Goal: Task Accomplishment & Management: Complete application form

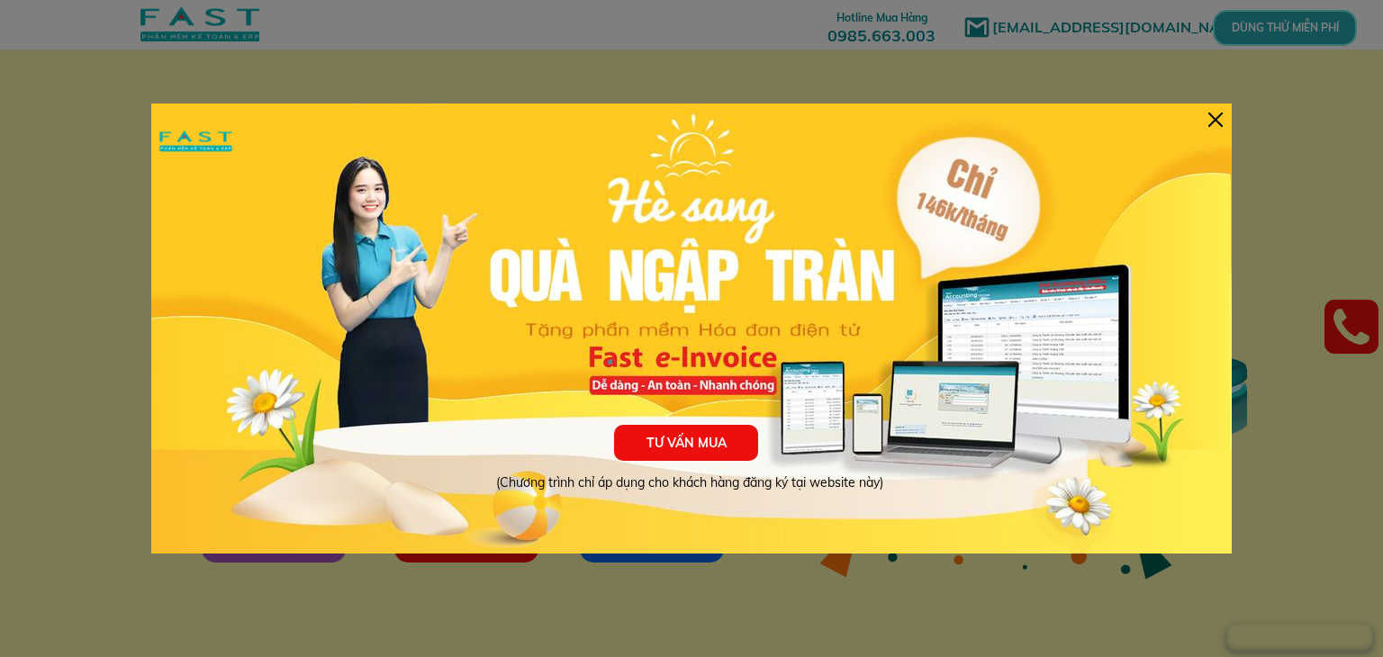
click at [1221, 120] on div at bounding box center [1216, 120] width 14 height 14
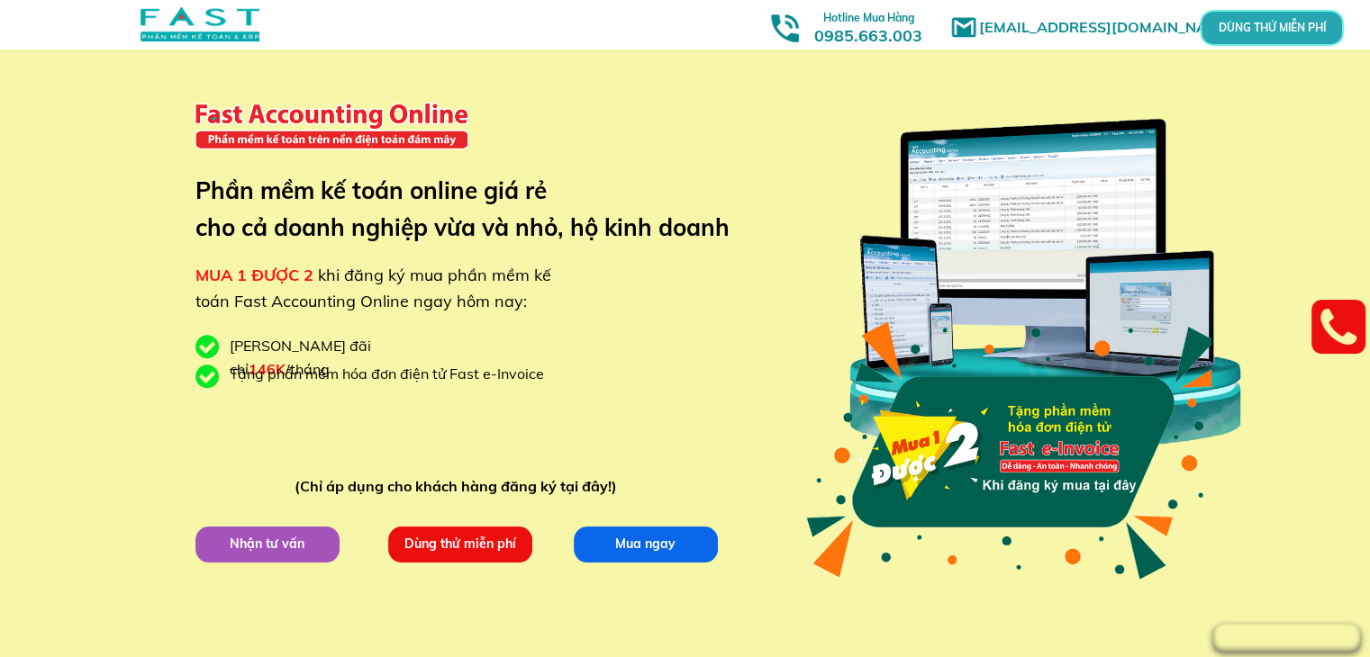
click at [1254, 23] on p "DÙNG THỬ MIỄN PHÍ" at bounding box center [1271, 28] width 46 height 11
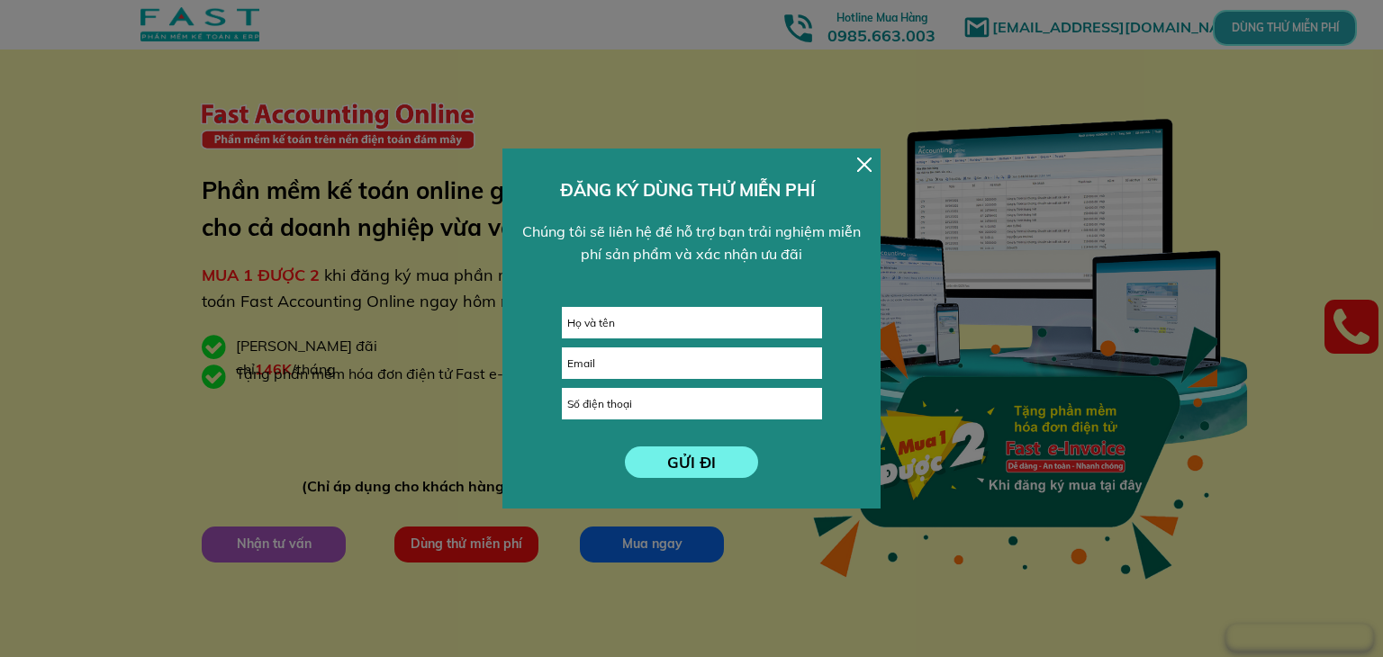
click at [703, 328] on input "text" at bounding box center [692, 323] width 258 height 30
click at [411, 336] on div at bounding box center [691, 328] width 1383 height 657
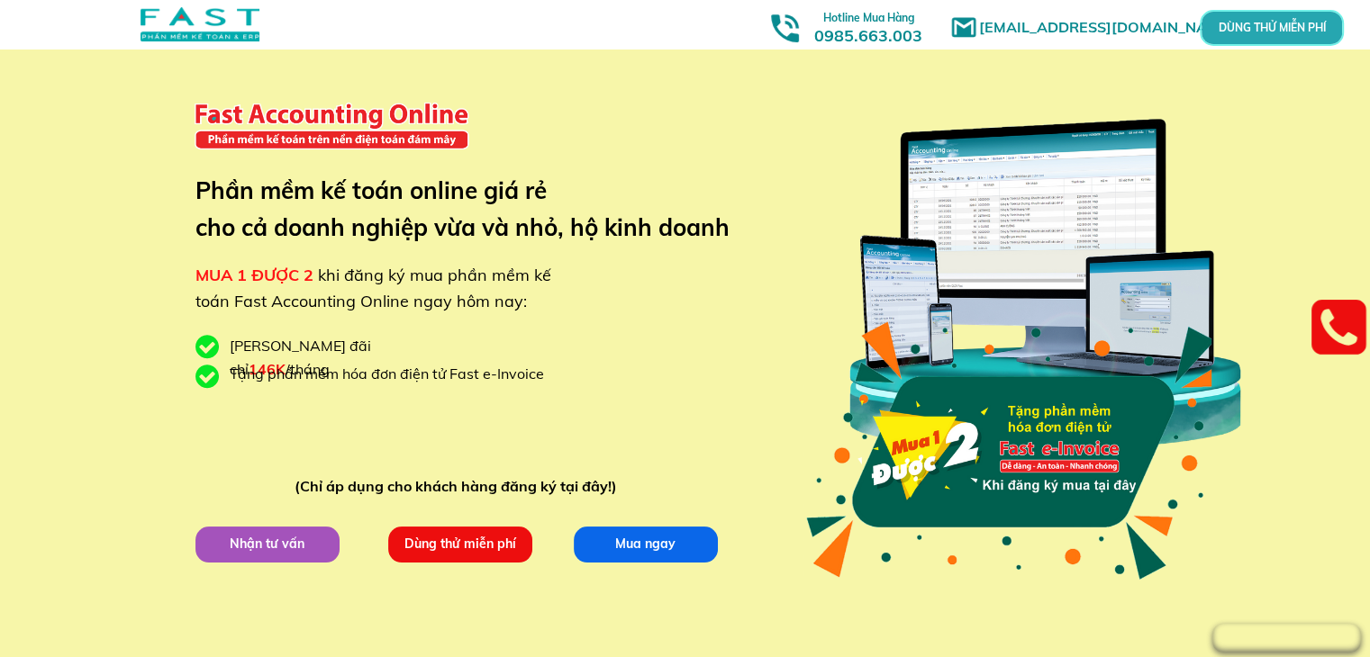
click at [468, 552] on p "Dùng thử miễn phí" at bounding box center [459, 544] width 144 height 36
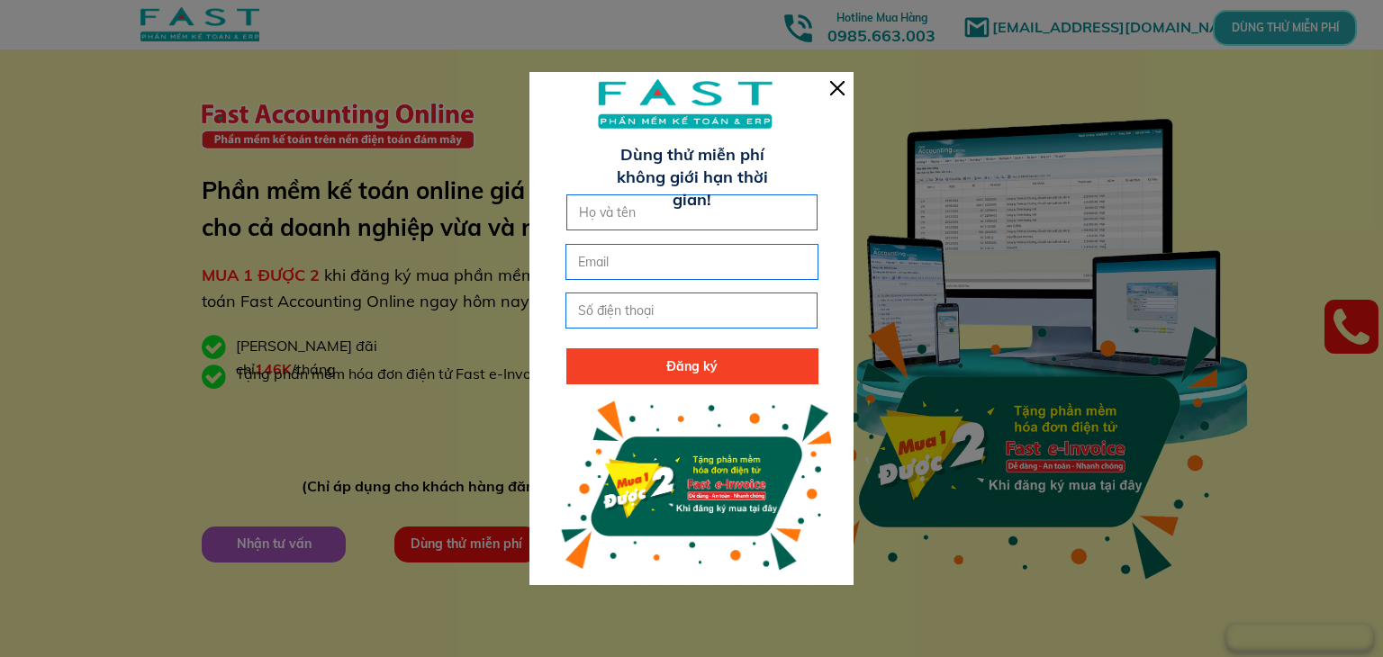
click at [364, 456] on div at bounding box center [691, 328] width 1383 height 657
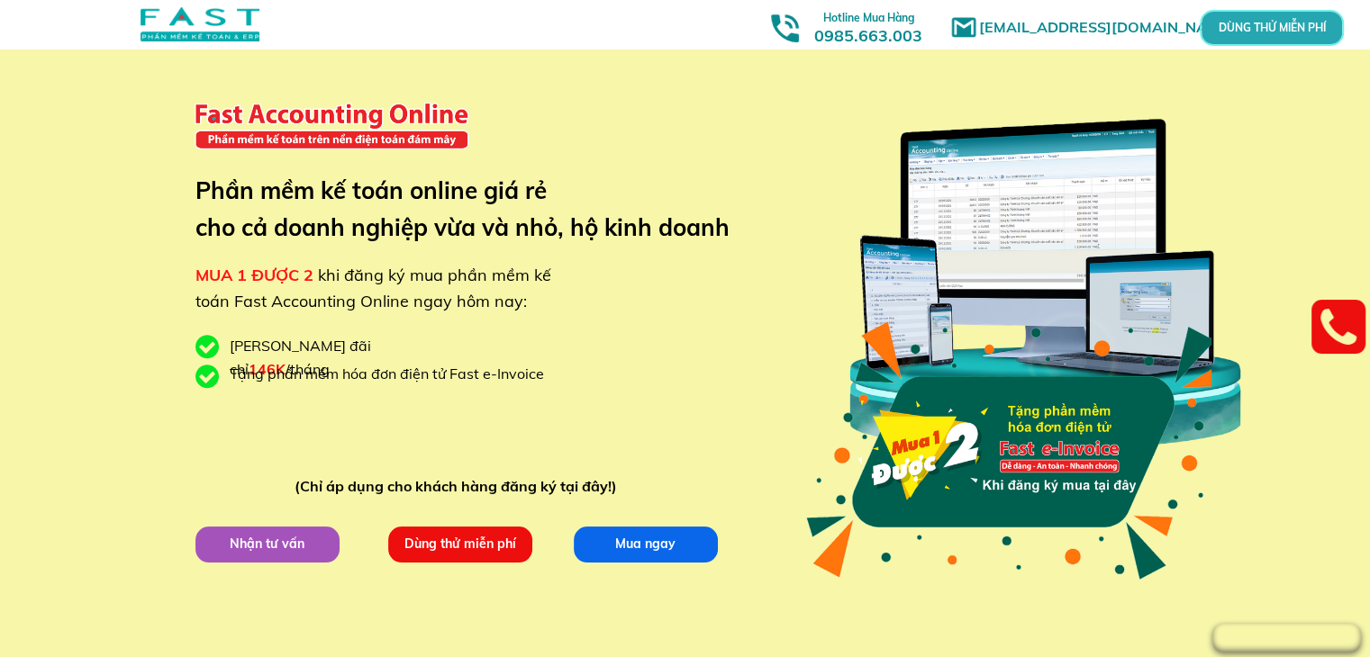
click at [473, 555] on p "Dùng thử miễn phí" at bounding box center [459, 544] width 144 height 36
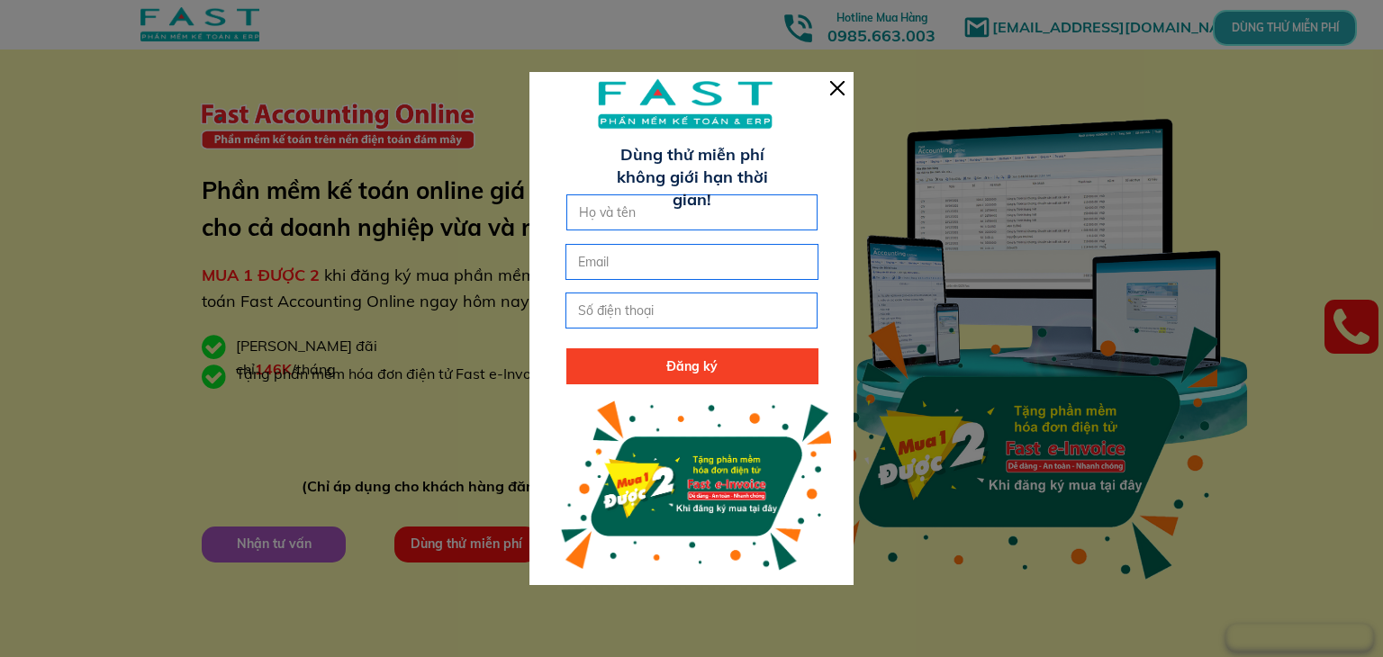
click at [678, 230] on div at bounding box center [693, 213] width 252 height 36
click at [686, 218] on input "text" at bounding box center [693, 212] width 236 height 34
click at [725, 220] on input "text" at bounding box center [693, 212] width 236 height 34
type input "N"
type input "D"
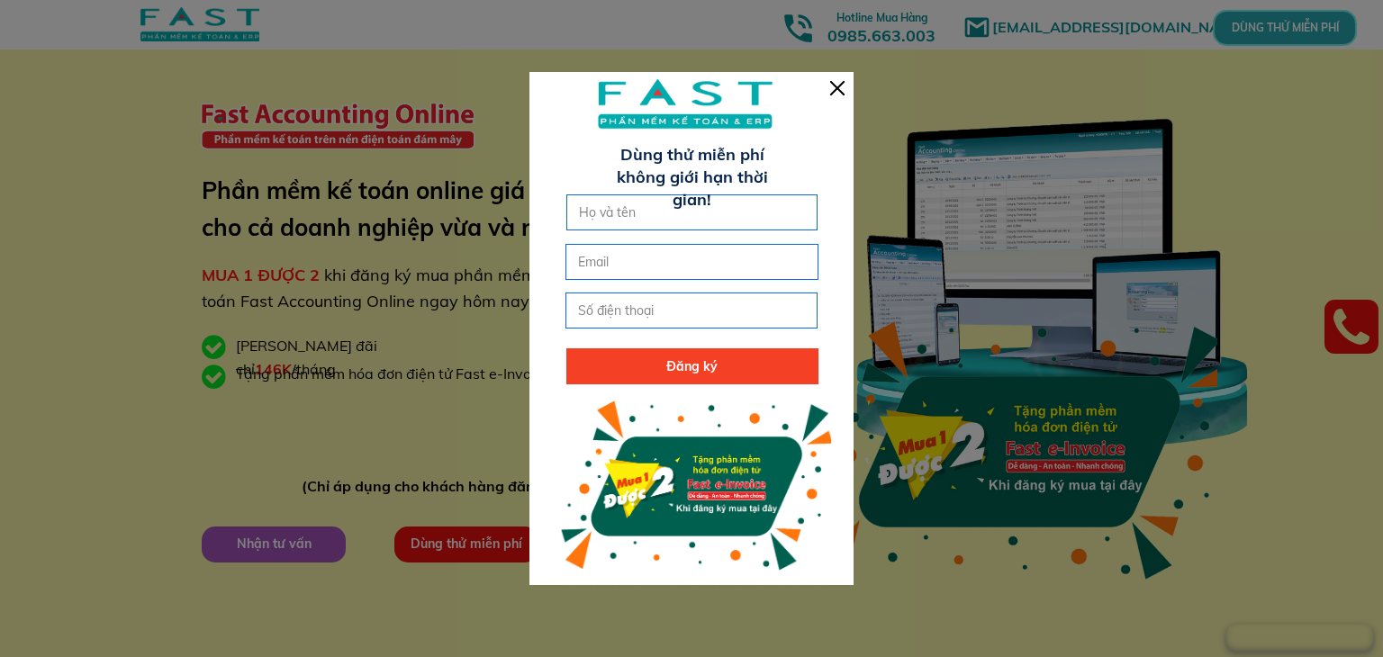
type input "Đ"
type input "D"
type input "[PERSON_NAME]"
click at [712, 315] on input "tel" at bounding box center [692, 311] width 236 height 34
type input "0342006614"
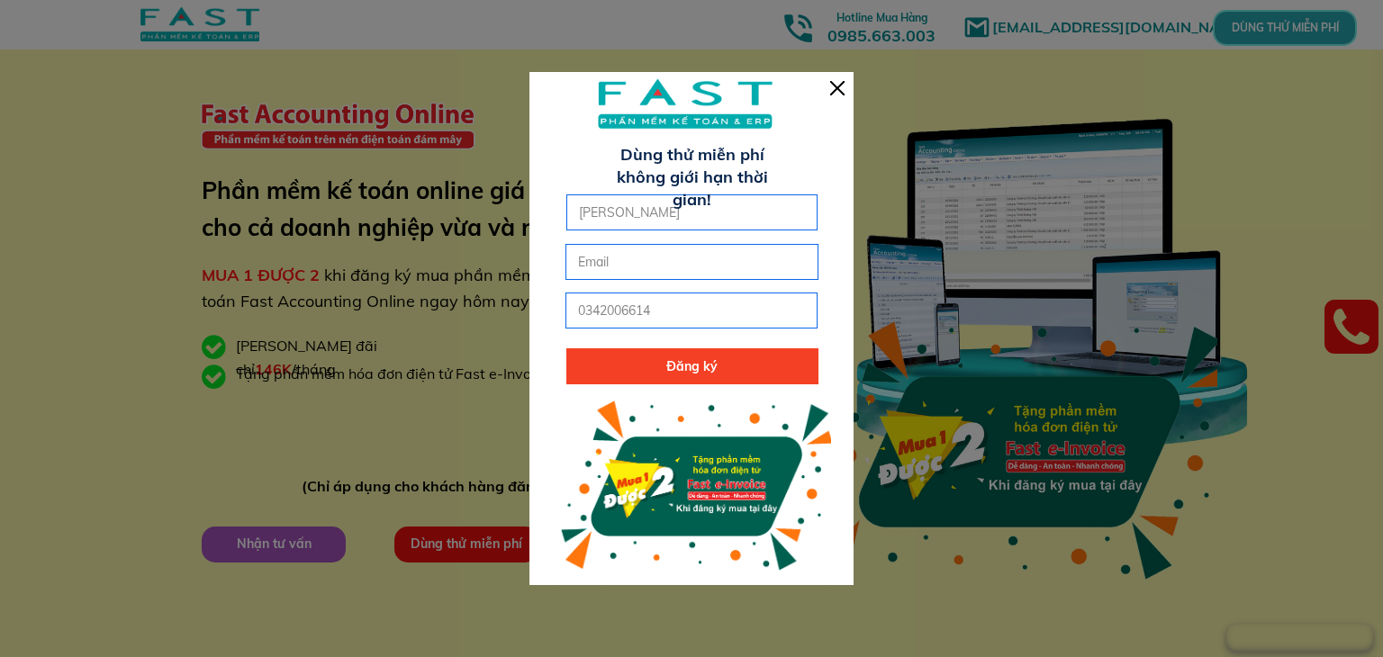
click at [678, 266] on input "email" at bounding box center [692, 262] width 236 height 34
type input "[EMAIL_ADDRESS][DOMAIN_NAME]"
click button "submit" at bounding box center [0, 0] width 0 height 0
